Goal: Task Accomplishment & Management: Use online tool/utility

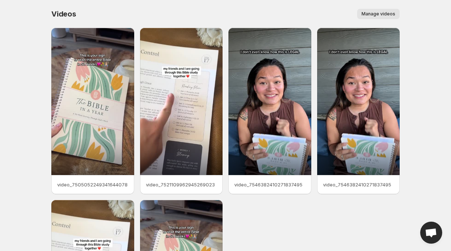
click at [378, 12] on span "Manage videos" at bounding box center [379, 14] width 34 height 6
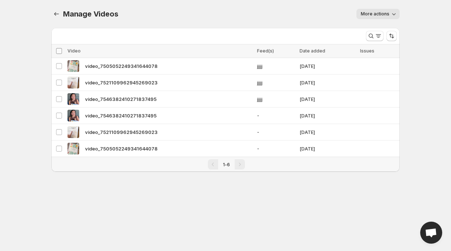
click at [62, 51] on span at bounding box center [59, 51] width 7 height 7
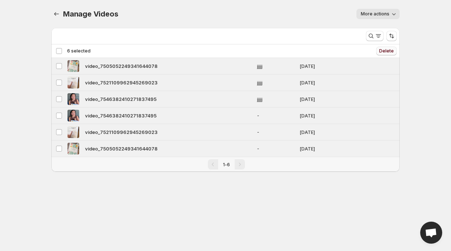
click at [390, 52] on span "Delete" at bounding box center [386, 51] width 15 height 6
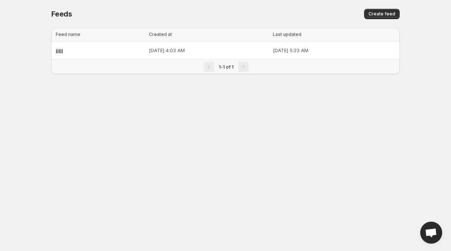
click at [48, 56] on div "Loading tables… Loading tables… Feed name Created at Last updated Select table …" at bounding box center [222, 57] width 354 height 70
click at [59, 52] on span "jjjjj" at bounding box center [59, 50] width 7 height 6
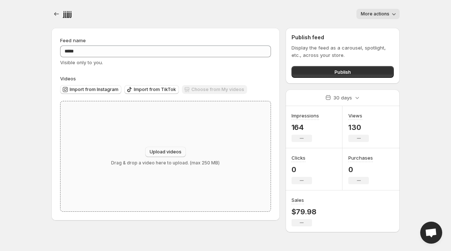
click at [158, 154] on span "Upload videos" at bounding box center [166, 152] width 32 height 6
click at [160, 153] on span "Upload videos" at bounding box center [166, 152] width 32 height 6
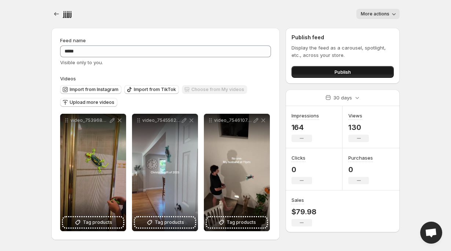
click at [322, 73] on button "Publish" at bounding box center [343, 72] width 102 height 12
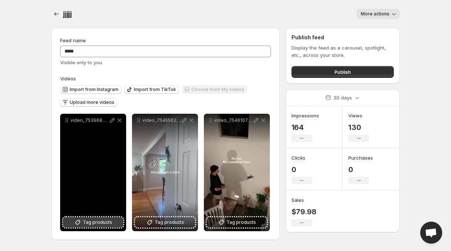
click at [72, 225] on button "Tag products" at bounding box center [93, 222] width 60 height 10
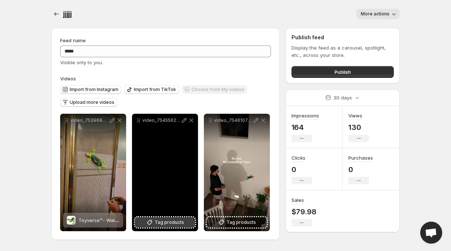
click at [147, 220] on icon at bounding box center [149, 222] width 7 height 7
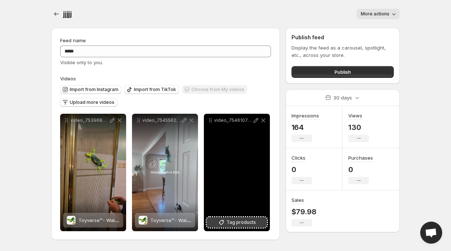
click at [249, 226] on button "Tag products" at bounding box center [237, 222] width 60 height 10
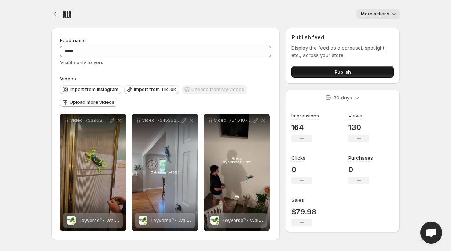
click at [317, 72] on button "Publish" at bounding box center [343, 72] width 102 height 12
